Goal: Information Seeking & Learning: Find specific page/section

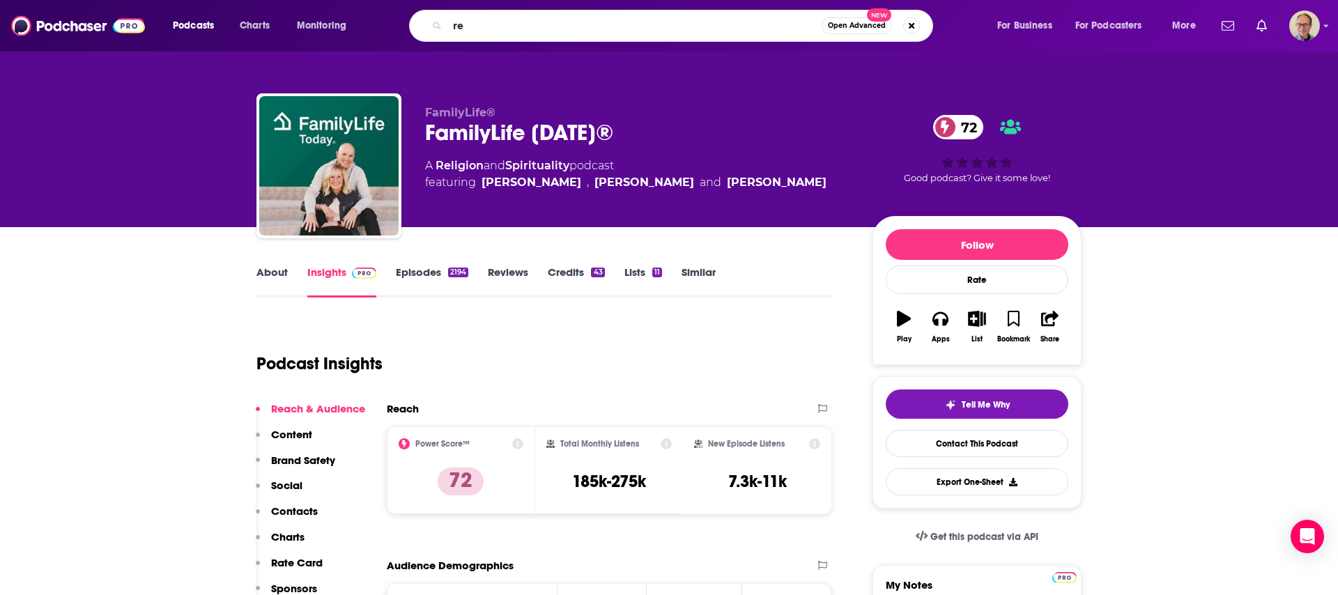
type input "r"
type input "[DEMOGRAPHIC_DATA] Serve"
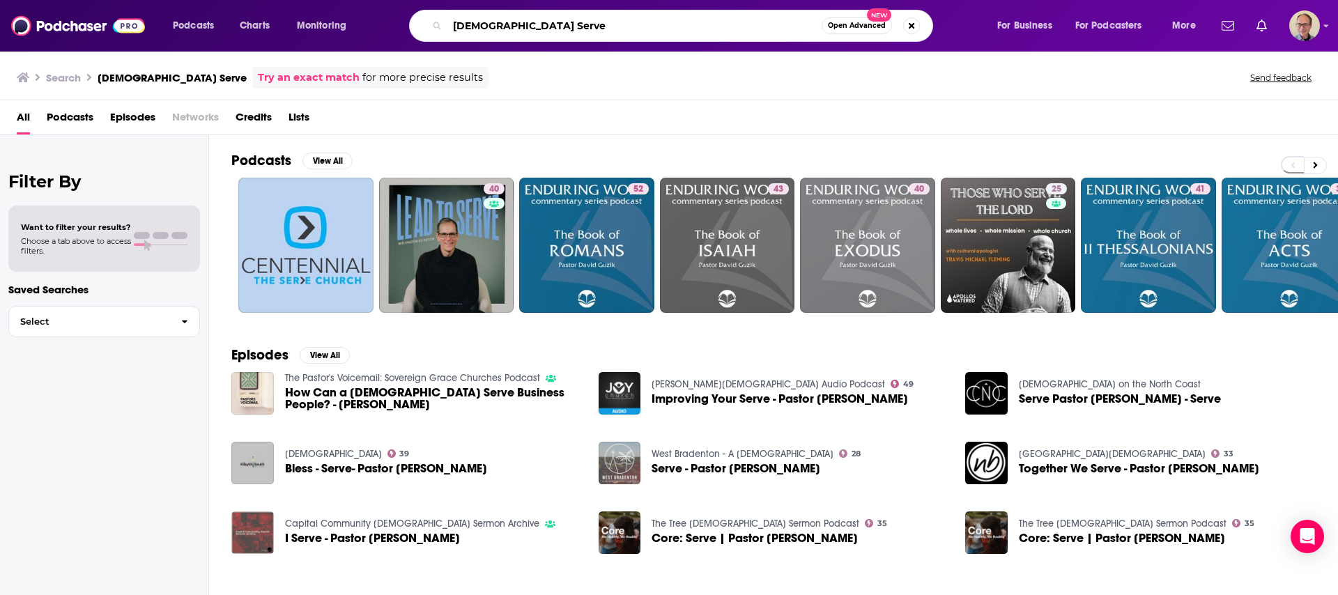
click at [524, 22] on input "[DEMOGRAPHIC_DATA] Serve" at bounding box center [634, 26] width 374 height 22
type input "P"
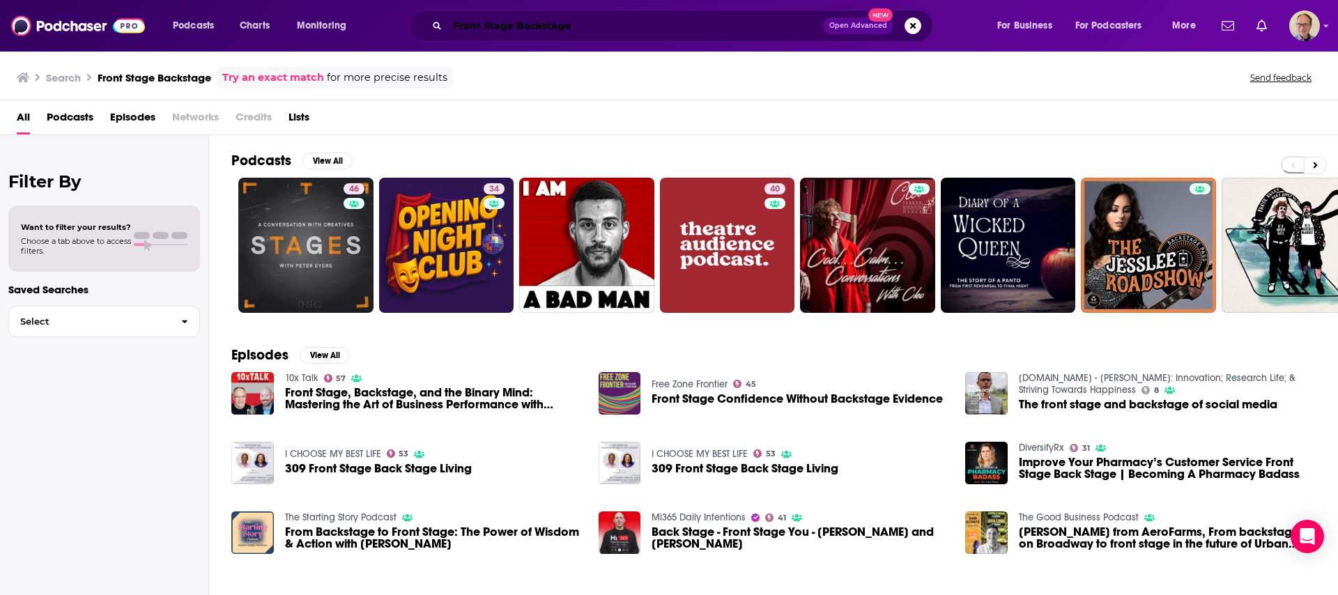
click at [484, 28] on input "Front Stage Backstage" at bounding box center [635, 26] width 376 height 22
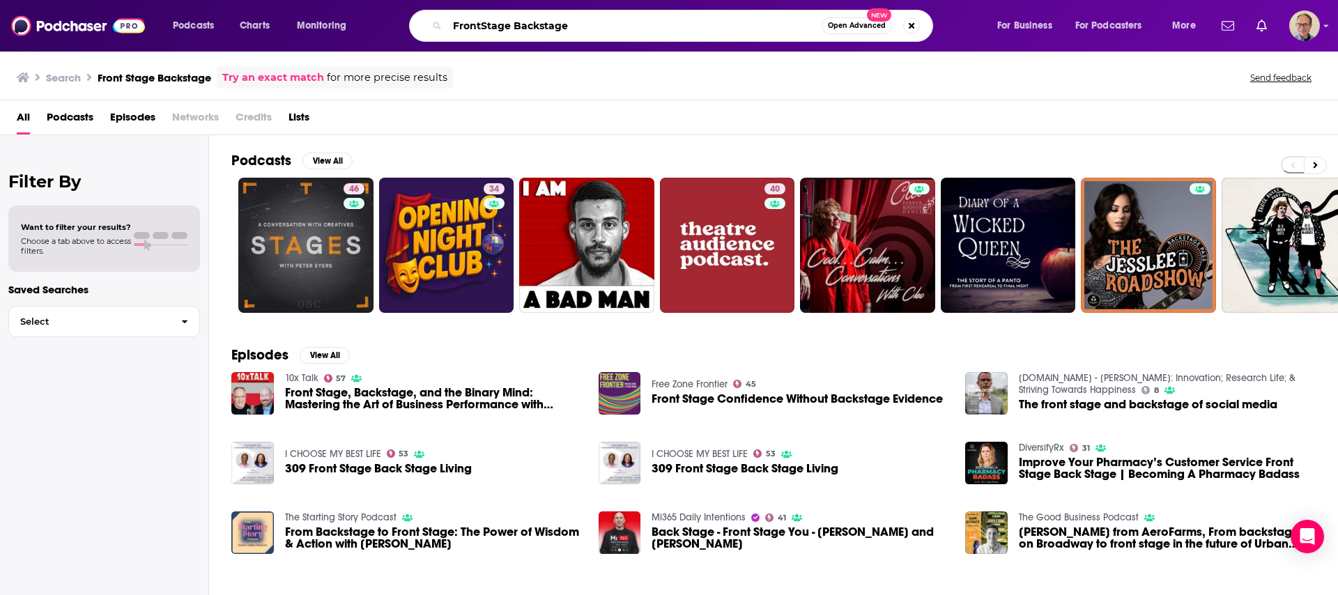
click at [578, 28] on input "FrontStage Backstage" at bounding box center [634, 26] width 374 height 22
type input "FrontStage Backstage Popdcast"
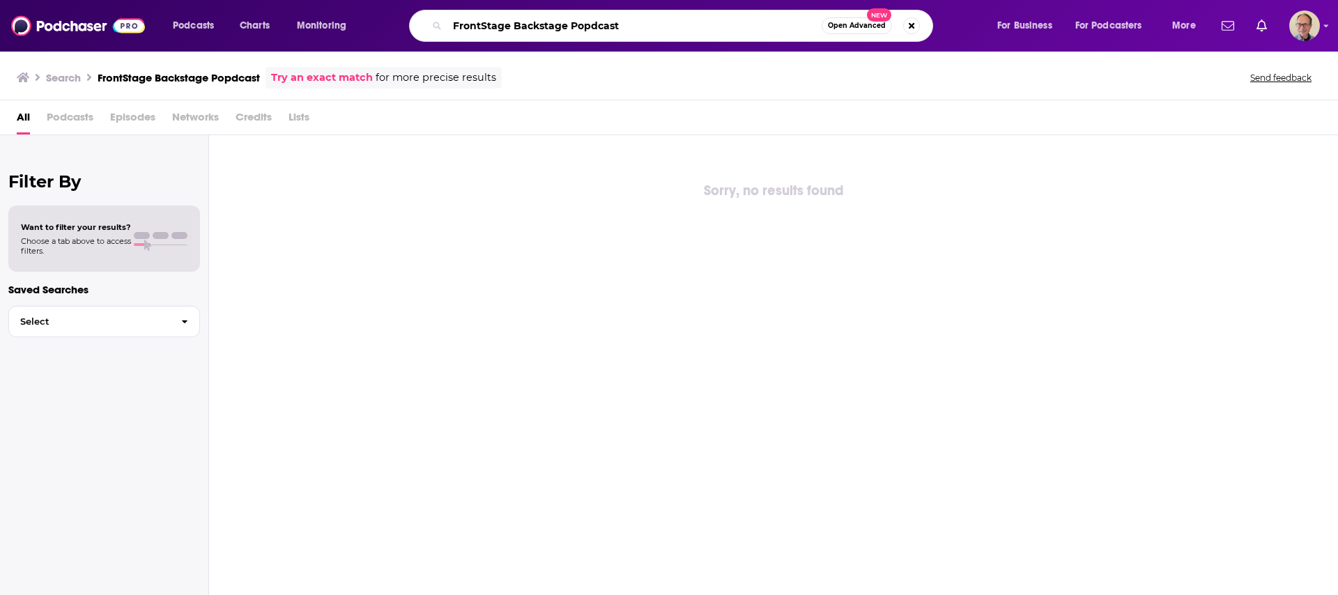
click at [666, 30] on input "FrontStage Backstage Popdcast" at bounding box center [634, 26] width 374 height 22
click at [587, 26] on input "FrontStage Backstage Popdcast" at bounding box center [634, 26] width 374 height 22
click at [624, 28] on input "FrontStage Backstage Podcast" at bounding box center [634, 26] width 374 height 22
type input "FrontStage Backstage Podcast"
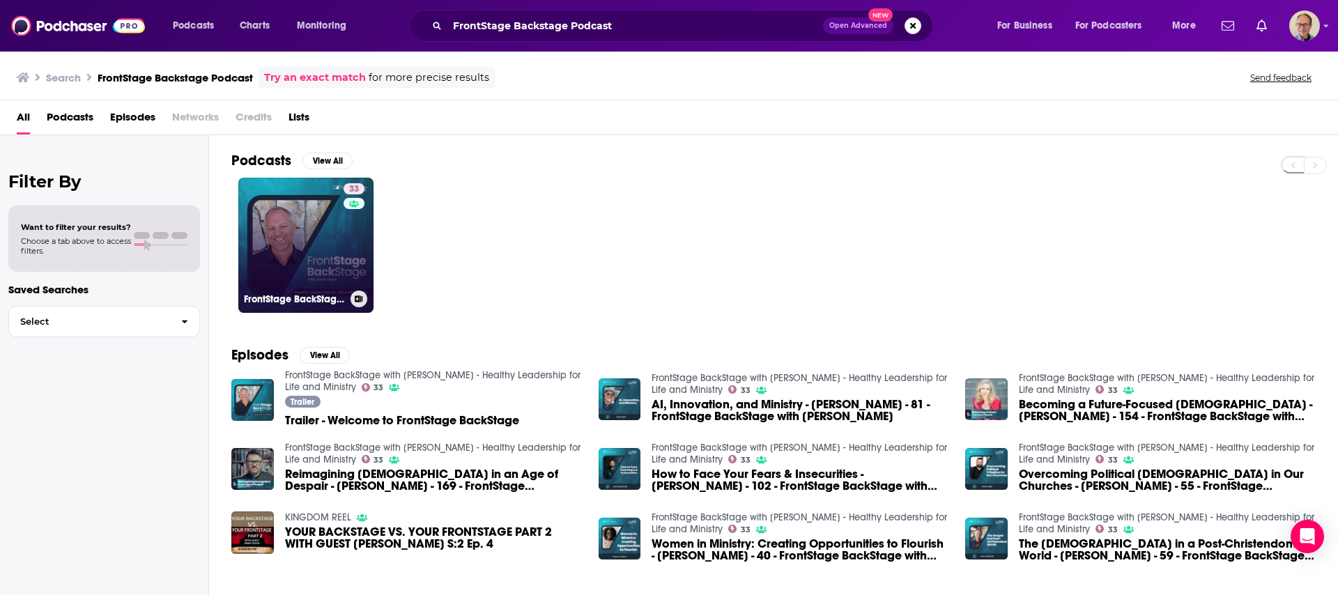
click at [334, 238] on link "33 FrontStage BackStage with Jason Daye - Healthy Leadership for Life and Minis…" at bounding box center [305, 245] width 135 height 135
